Goal: Task Accomplishment & Management: Use online tool/utility

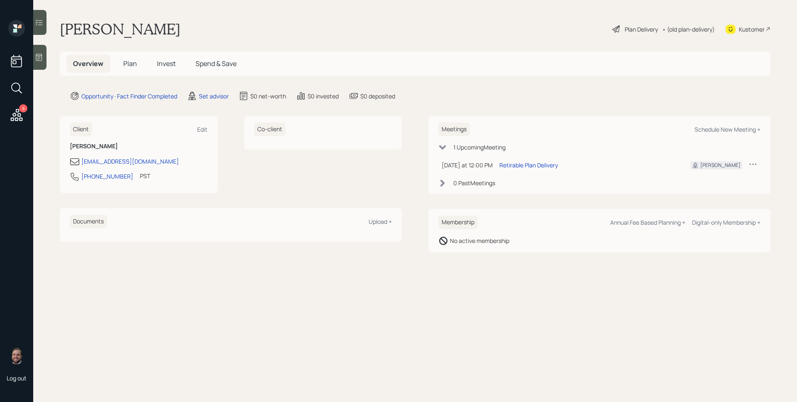
click at [39, 51] on div at bounding box center [39, 57] width 13 height 25
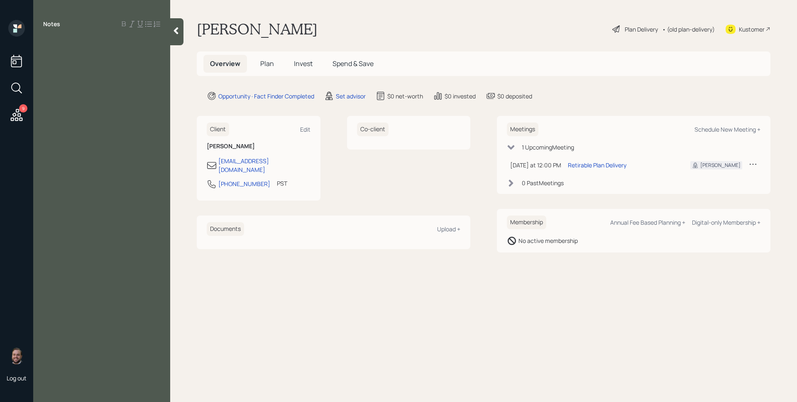
click at [175, 34] on icon at bounding box center [176, 31] width 8 height 8
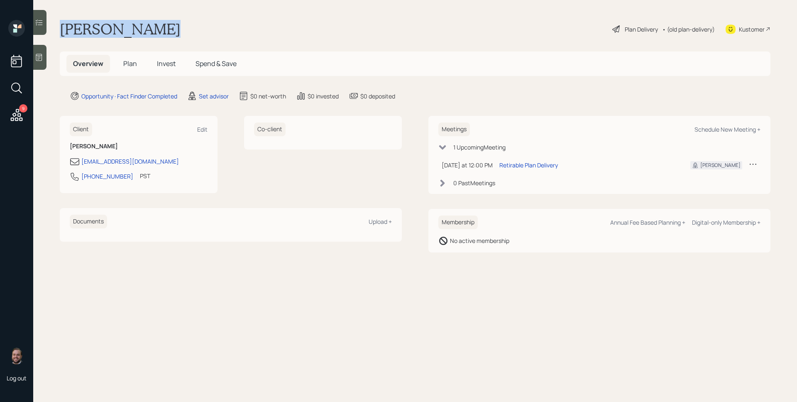
drag, startPoint x: 156, startPoint y: 26, endPoint x: 63, endPoint y: 27, distance: 93.8
click at [63, 27] on div "[PERSON_NAME] Plan Delivery • (old plan-delivery) Kustomer" at bounding box center [415, 29] width 711 height 18
copy h1 "[PERSON_NAME]"
click at [18, 112] on icon at bounding box center [16, 115] width 15 height 15
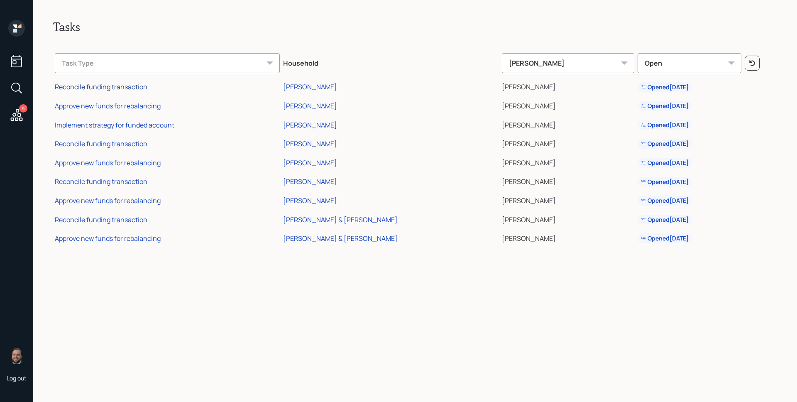
click at [119, 89] on div "Reconcile funding transaction" at bounding box center [101, 86] width 93 height 9
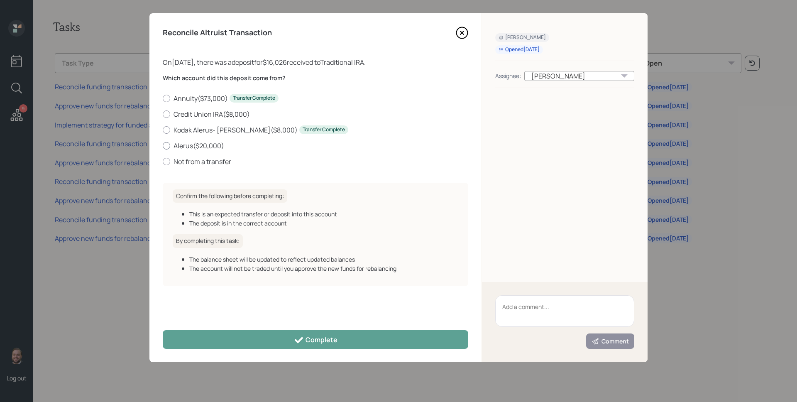
click at [195, 146] on label "Alerus ( $20,000 )" at bounding box center [316, 145] width 306 height 9
click at [163, 146] on input "Alerus ( $20,000 )" at bounding box center [162, 145] width 0 height 0
radio input "true"
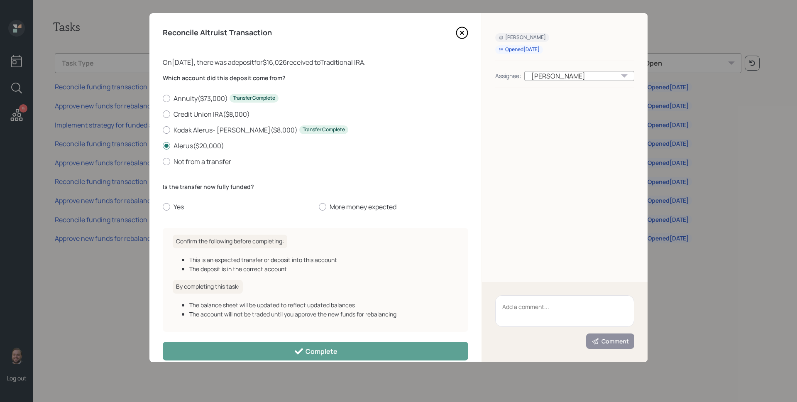
click at [181, 201] on div "Is the transfer now fully funded? Yes More money expected" at bounding box center [316, 197] width 306 height 29
click at [179, 205] on label "Yes" at bounding box center [237, 206] width 149 height 9
click at [163, 207] on input "Yes" at bounding box center [162, 207] width 0 height 0
radio input "true"
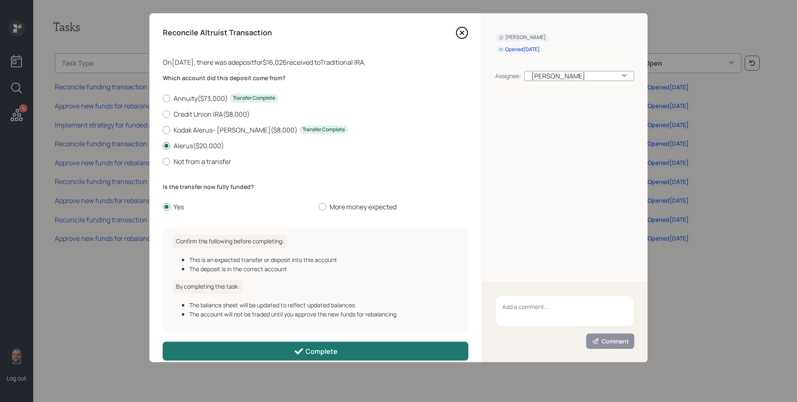
click at [328, 350] on div "Complete" at bounding box center [316, 351] width 44 height 10
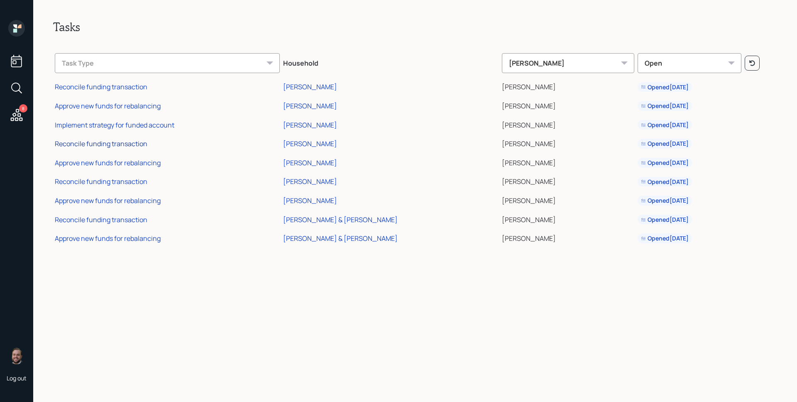
click at [129, 140] on div "Reconcile funding transaction" at bounding box center [101, 143] width 93 height 9
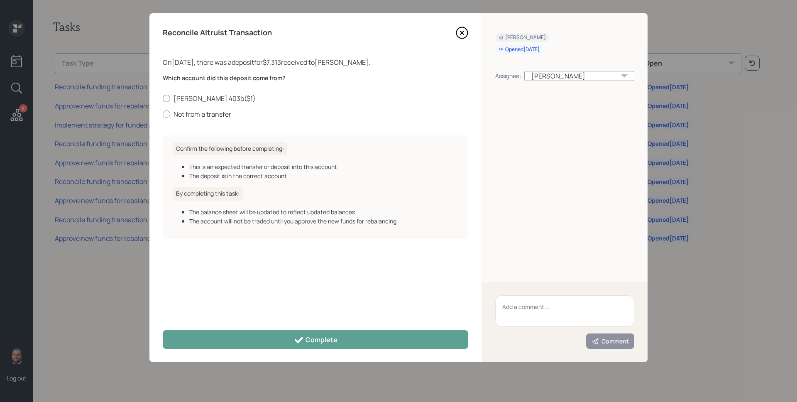
click at [184, 100] on label "[PERSON_NAME] 403b ( $1 )" at bounding box center [316, 98] width 306 height 9
click at [163, 98] on input "[PERSON_NAME] 403b ( $1 )" at bounding box center [162, 98] width 0 height 0
radio input "true"
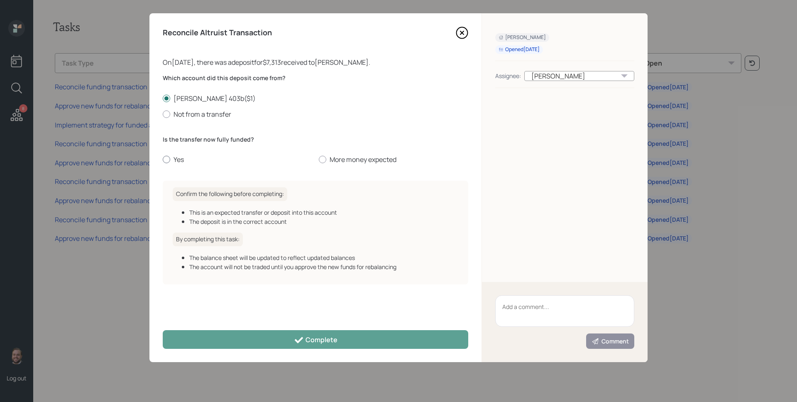
click at [179, 160] on label "Yes" at bounding box center [237, 159] width 149 height 9
click at [163, 160] on input "Yes" at bounding box center [162, 159] width 0 height 0
radio input "true"
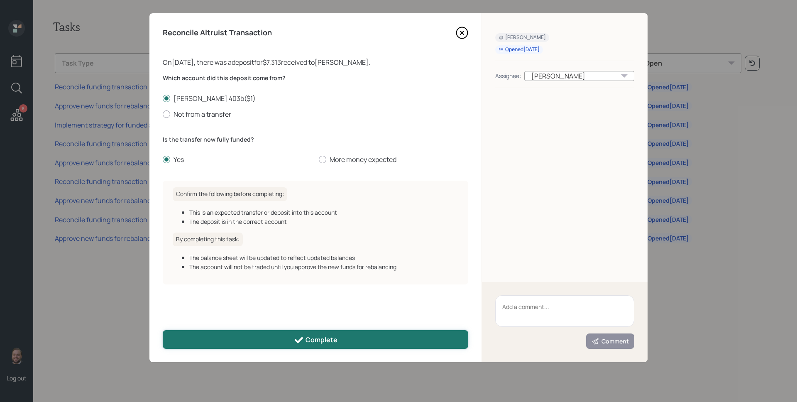
click at [366, 341] on button "Complete" at bounding box center [316, 339] width 306 height 19
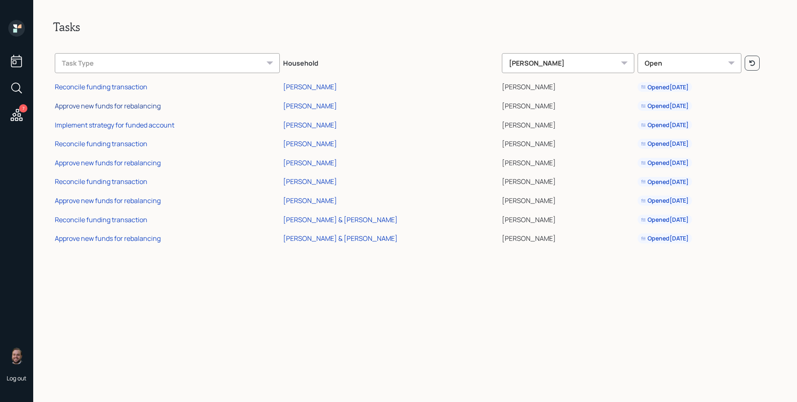
click at [143, 104] on div "Approve new funds for rebalancing" at bounding box center [108, 105] width 106 height 9
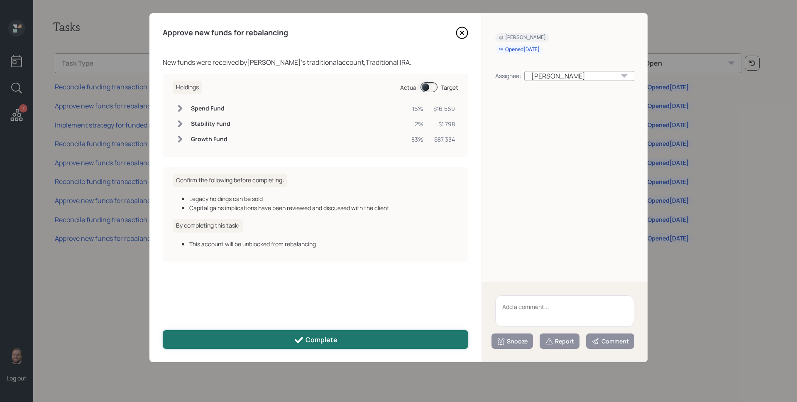
click at [328, 335] on div "Complete" at bounding box center [316, 340] width 44 height 10
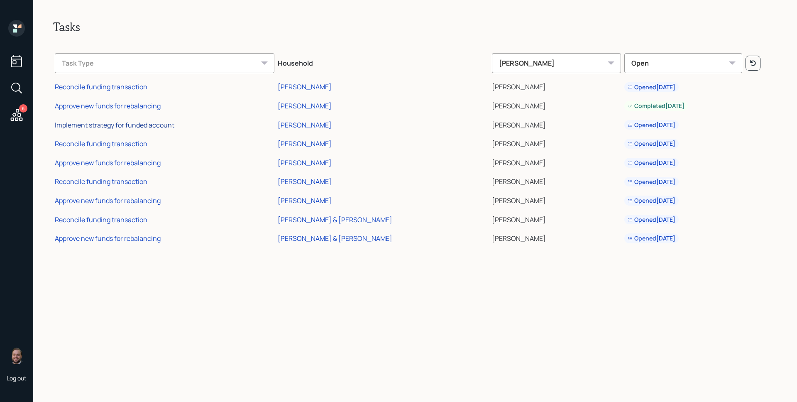
click at [137, 122] on div "Implement strategy for funded account" at bounding box center [115, 124] width 120 height 9
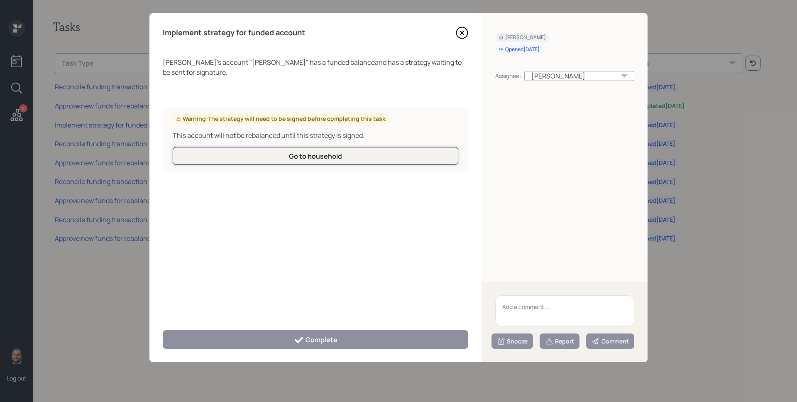
click at [294, 157] on div "Go to household" at bounding box center [315, 156] width 53 height 9
